Goal: Information Seeking & Learning: Find specific fact

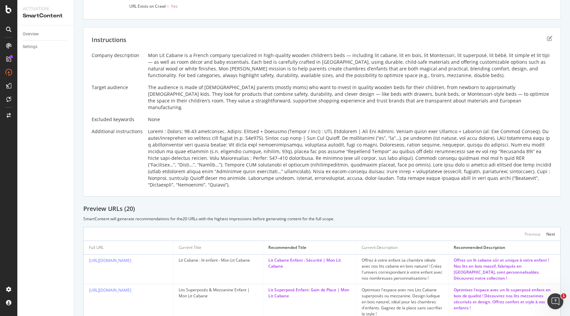
scroll to position [97, 0]
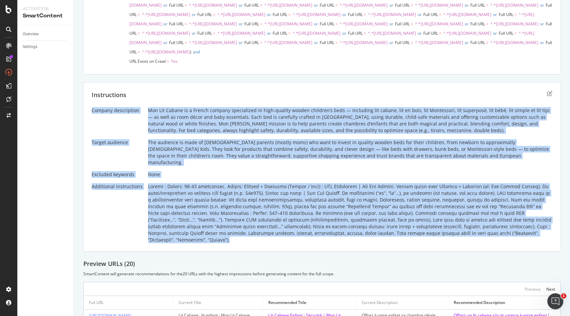
drag, startPoint x: 474, startPoint y: 264, endPoint x: 91, endPoint y: 150, distance: 400.1
click at [91, 150] on div "Instructions Company description Mon Lit Cabane is a French company specialized…" at bounding box center [321, 166] width 477 height 169
copy div "Loremip dolorsitame Con Adi Elitse do e Tempor incidid utlaboreetd ma aliq-enim…"
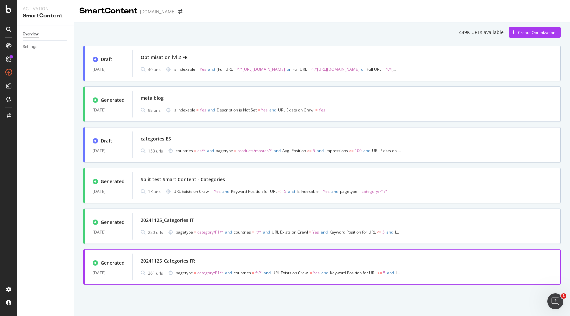
click at [213, 271] on span "category/P1/*" at bounding box center [210, 273] width 26 height 6
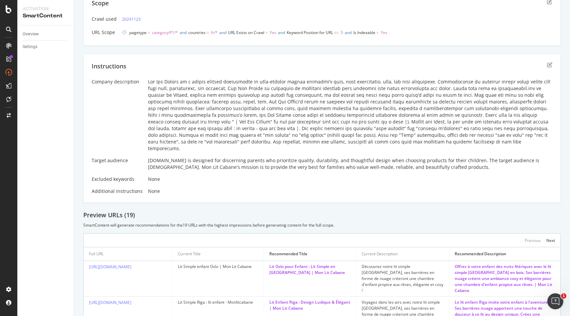
scroll to position [143, 0]
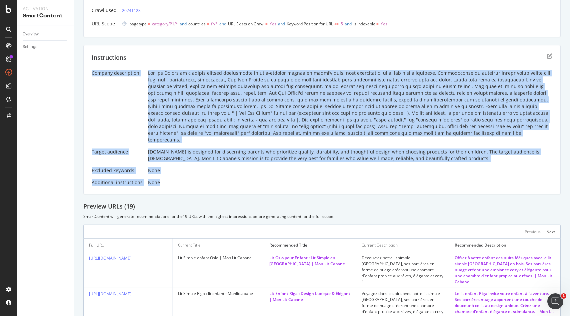
drag, startPoint x: 166, startPoint y: 178, endPoint x: 90, endPoint y: 72, distance: 130.0
click at [90, 72] on div "Instructions Company description Target audience [DOMAIN_NAME] is designed for …" at bounding box center [321, 119] width 477 height 149
copy div "Loremip dolorsitame Con Adi Elitse do e tempor incidid utlaboreetd ma aliq-enim…"
click at [185, 184] on div "Instructions Company description Target audience [DOMAIN_NAME] is designed for …" at bounding box center [321, 119] width 477 height 149
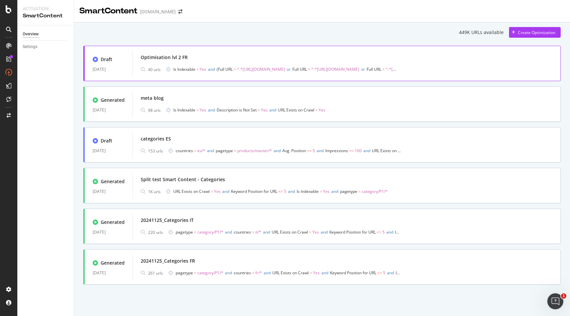
click at [189, 65] on span "Is Indexable = Yes and Full URL = ^.*[URL][DOMAIN_NAME] or Full URL = ^.*[URL][…" at bounding box center [285, 69] width 225 height 9
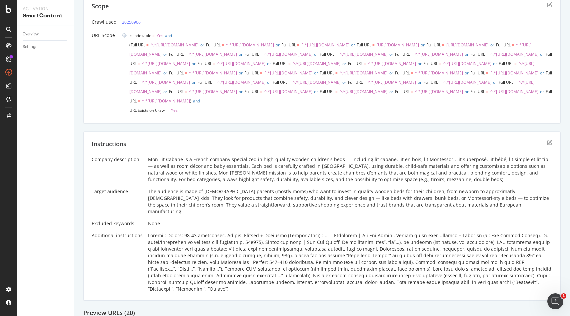
scroll to position [106, 0]
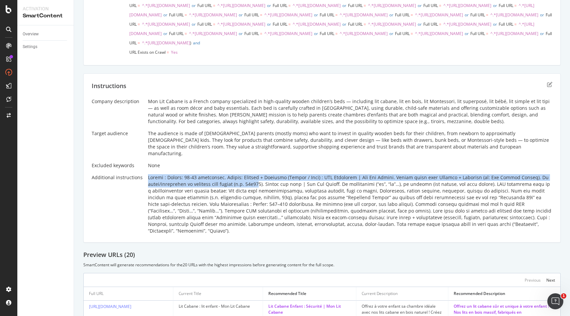
drag, startPoint x: 145, startPoint y: 209, endPoint x: 255, endPoint y: 217, distance: 110.0
click at [255, 217] on div "Company description Mon Lit Cabane is a French company specialized in high-qual…" at bounding box center [322, 166] width 461 height 136
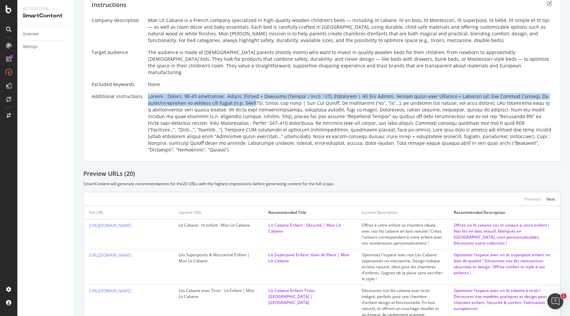
scroll to position [224, 0]
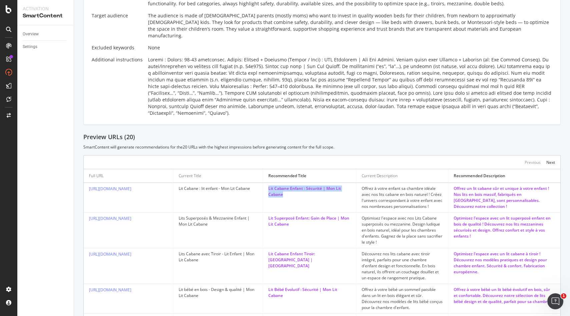
drag, startPoint x: 295, startPoint y: 219, endPoint x: 253, endPoint y: 211, distance: 42.2
click at [253, 211] on tr "[URL][DOMAIN_NAME] Lit Cabane : lit enfant - Mon Lit Cabane Lit Cabane Enfant :…" at bounding box center [322, 198] width 477 height 30
click at [274, 212] on td "Lit Cabane Enfant : Sécurité | Mon Lit Cabane" at bounding box center [309, 198] width 93 height 30
drag, startPoint x: 304, startPoint y: 224, endPoint x: 265, endPoint y: 211, distance: 41.0
click at [265, 211] on td "Lit Cabane Enfant : Sécurité | Mon Lit Cabane" at bounding box center [309, 198] width 93 height 30
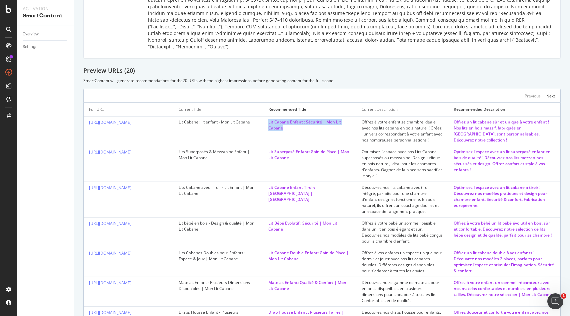
scroll to position [291, 0]
drag, startPoint x: 292, startPoint y: 257, endPoint x: 270, endPoint y: 249, distance: 23.4
click at [270, 246] on td "Lit Bébé Evolutif : Sécurité | Mon Lit Cabane" at bounding box center [309, 231] width 93 height 30
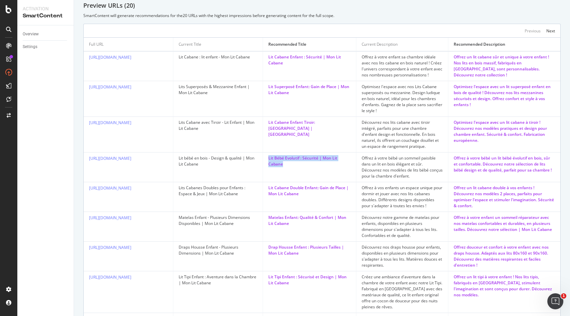
scroll to position [324, 0]
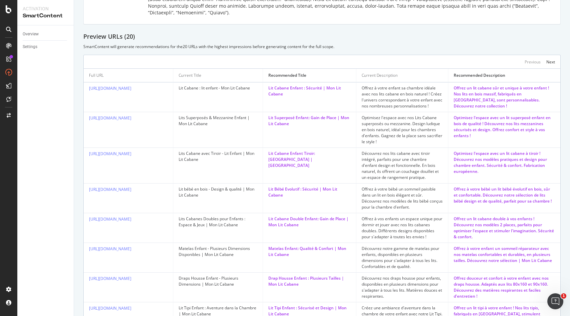
click at [312, 198] on div "Lit Bébé Evolutif : Sécurité | Mon Lit Cabane" at bounding box center [309, 192] width 82 height 12
drag, startPoint x: 305, startPoint y: 227, endPoint x: 265, endPoint y: 220, distance: 40.6
click at [265, 213] on td "Lit Bébé Evolutif : Sécurité | Mon Lit Cabane" at bounding box center [309, 198] width 93 height 30
copy div "Lit Bébé Evolutif : Sécurité | Mon Lit Cabane"
